Goal: Task Accomplishment & Management: Manage account settings

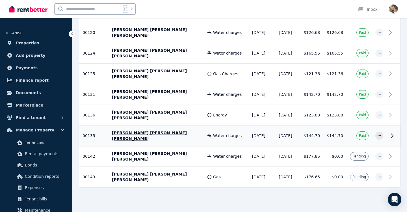
scroll to position [199, 0]
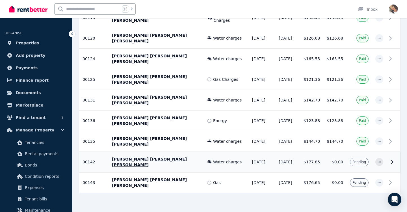
click at [359, 160] on span "Pending" at bounding box center [360, 162] width 14 height 5
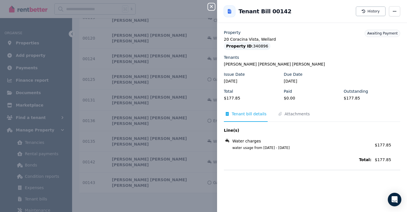
click at [195, 119] on div "Close panel Back to Tenant Bill 00142 History Property 20 Coracina Vista, Wella…" at bounding box center [203, 106] width 407 height 212
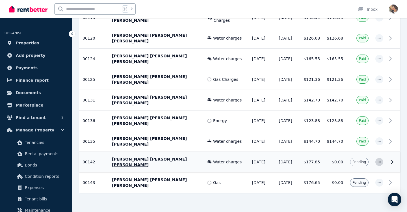
click at [380, 160] on icon "button" at bounding box center [379, 162] width 5 height 4
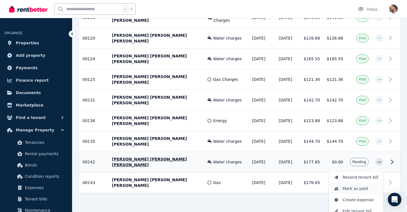
click at [365, 185] on span "Mark as paid" at bounding box center [361, 188] width 36 height 7
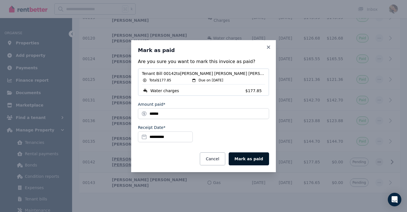
click at [255, 157] on button "Mark as paid" at bounding box center [249, 158] width 40 height 13
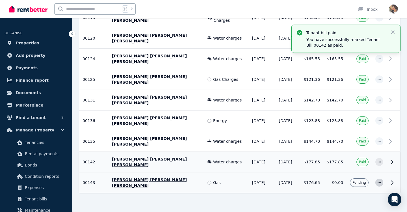
click at [382, 179] on span "button" at bounding box center [380, 183] width 8 height 8
click at [358, 206] on span "Mark as paid" at bounding box center [361, 209] width 36 height 7
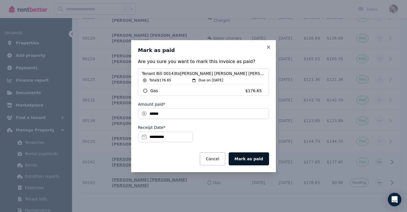
click at [257, 156] on button "Mark as paid" at bounding box center [249, 158] width 40 height 13
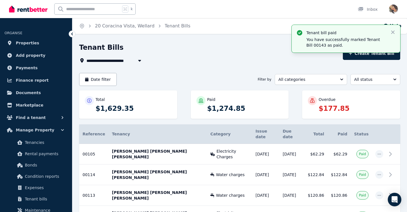
scroll to position [0, 0]
click at [42, 140] on span "Tenancies" at bounding box center [44, 142] width 38 height 7
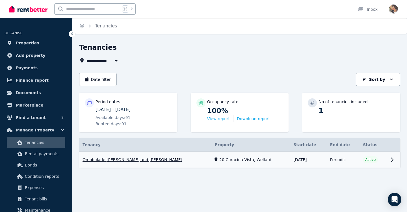
click at [368, 160] on link "View property details" at bounding box center [239, 160] width 321 height 16
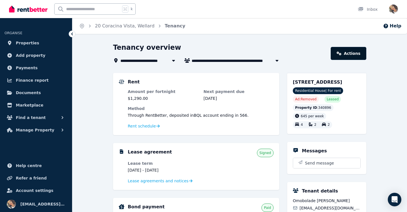
click at [354, 57] on link "Actions" at bounding box center [349, 53] width 36 height 13
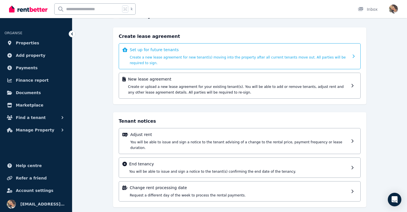
scroll to position [31, 0]
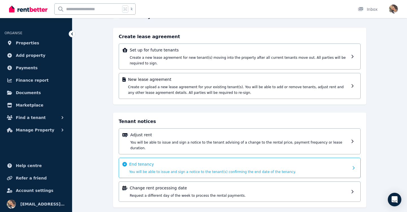
click at [292, 162] on div "End tenancy You will be able to issue and sign a notice to the tenant(s) confir…" at bounding box center [239, 167] width 220 height 13
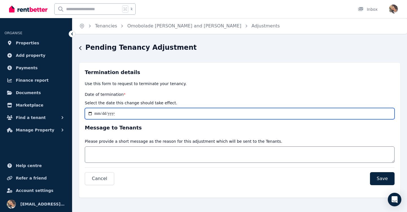
click at [118, 113] on input "Date of termination *" at bounding box center [240, 113] width 310 height 11
type input "**********"
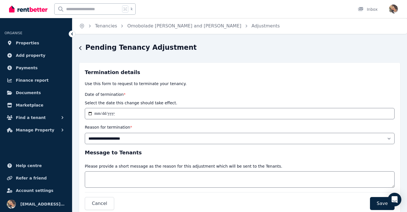
click at [180, 149] on h3 "Message to Tenants" at bounding box center [240, 153] width 310 height 8
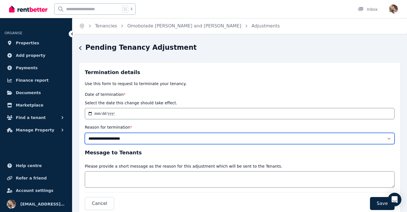
select select "**********"
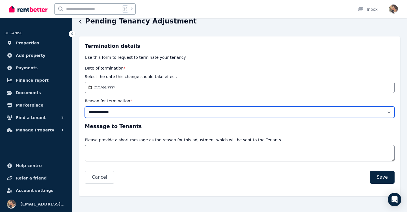
scroll to position [26, 0]
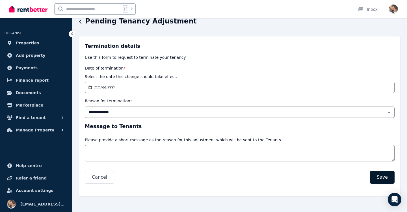
click at [383, 177] on span "Save" at bounding box center [382, 177] width 11 height 7
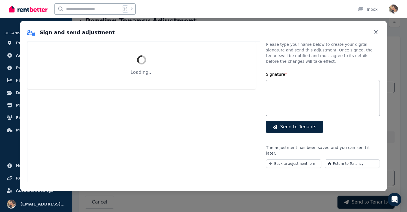
select select "**********"
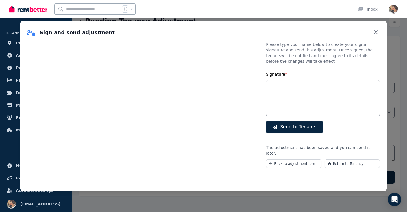
scroll to position [0, 0]
click at [290, 109] on input "Signature *" at bounding box center [323, 98] width 114 height 36
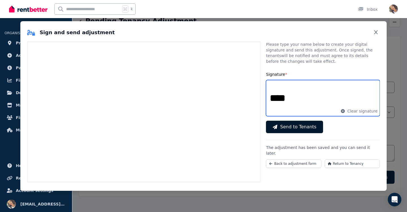
type input "****"
click at [294, 126] on span "Send to Tenants" at bounding box center [298, 127] width 36 height 7
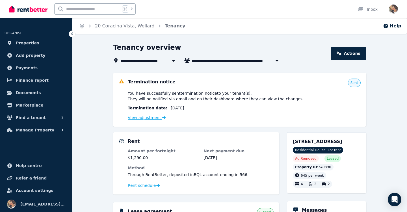
click at [145, 119] on link "View adjustment" at bounding box center [147, 117] width 38 height 5
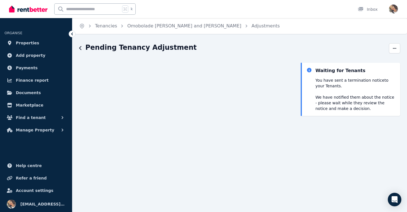
click at [79, 49] on icon "button" at bounding box center [80, 48] width 3 height 5
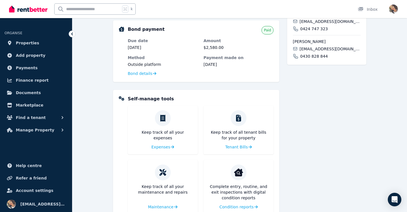
scroll to position [244, 0]
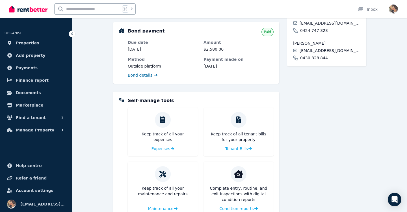
click at [139, 76] on span "Bond details" at bounding box center [140, 75] width 25 height 6
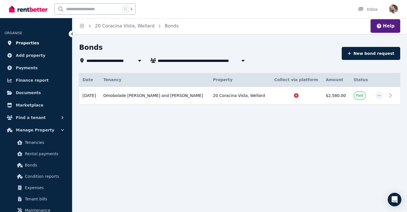
click at [29, 44] on span "Properties" at bounding box center [27, 43] width 23 height 7
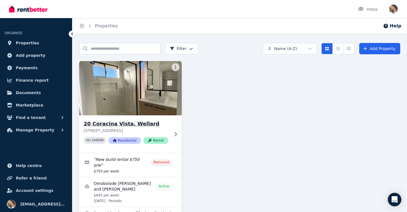
click at [89, 108] on img at bounding box center [131, 88] width 108 height 57
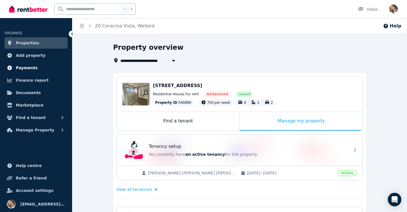
click at [37, 68] on link "Payments" at bounding box center [36, 67] width 63 height 11
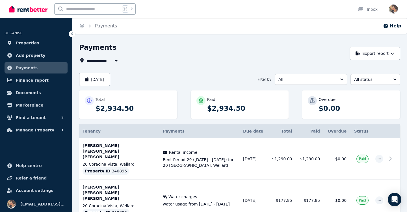
click at [390, 12] on img "button" at bounding box center [393, 9] width 9 height 9
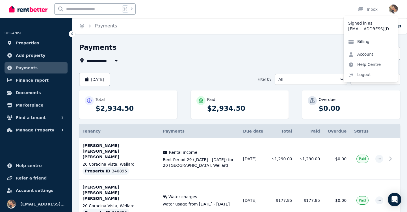
click at [393, 12] on img "button" at bounding box center [393, 9] width 9 height 9
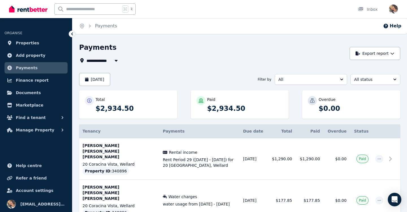
click at [393, 12] on img "button" at bounding box center [393, 9] width 9 height 9
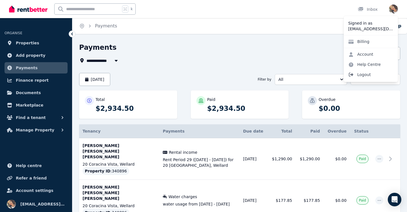
click at [363, 73] on span "Logout" at bounding box center [371, 75] width 54 height 10
